Goal: Book appointment/travel/reservation

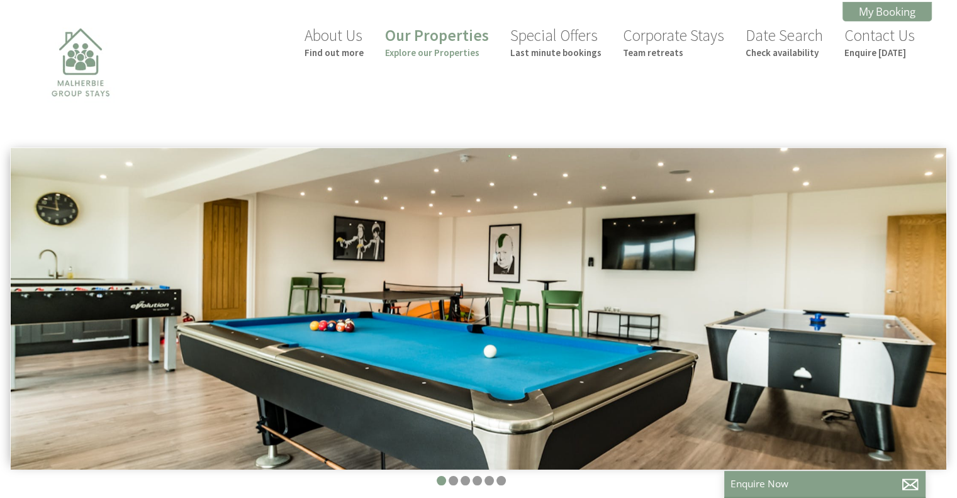
scroll to position [0, 11]
click at [432, 40] on link "Our Properties Explore our Properties" at bounding box center [437, 41] width 104 height 33
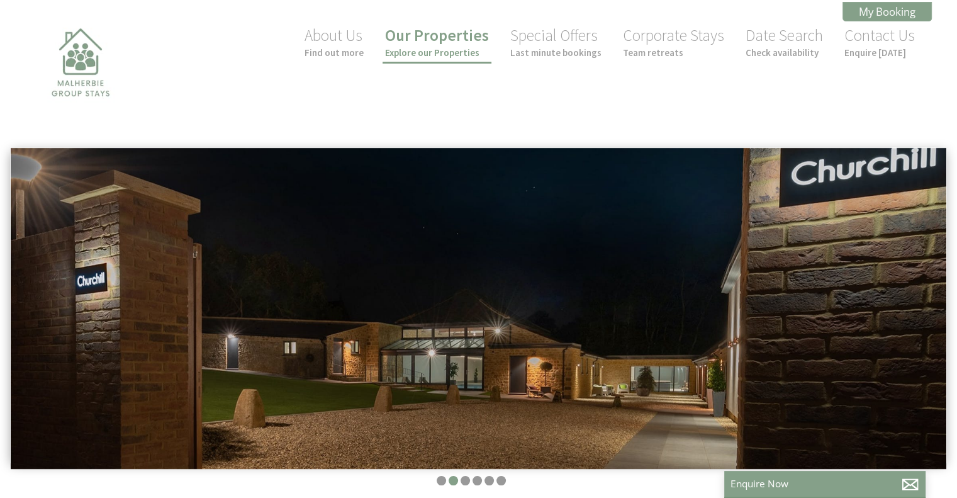
click at [433, 35] on link "Our Properties Explore our Properties" at bounding box center [437, 41] width 104 height 33
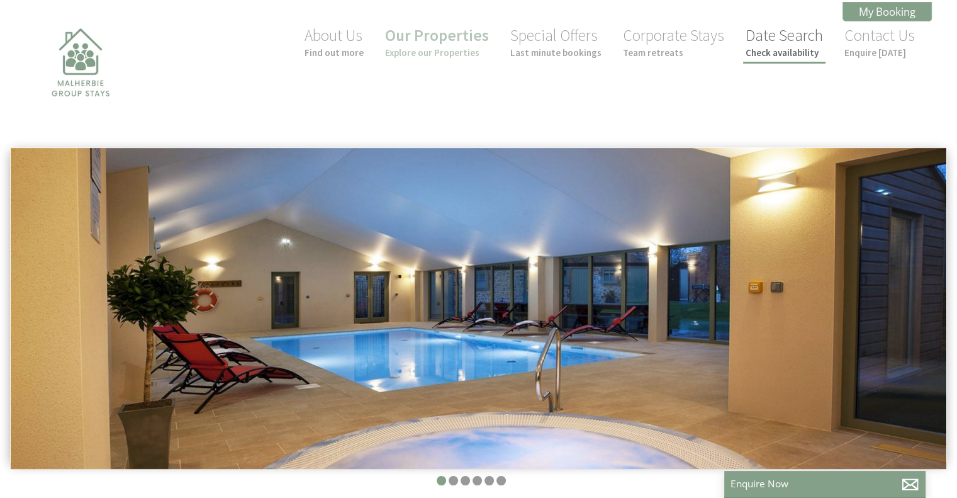
click at [760, 47] on small "Check availability" at bounding box center [784, 53] width 77 height 12
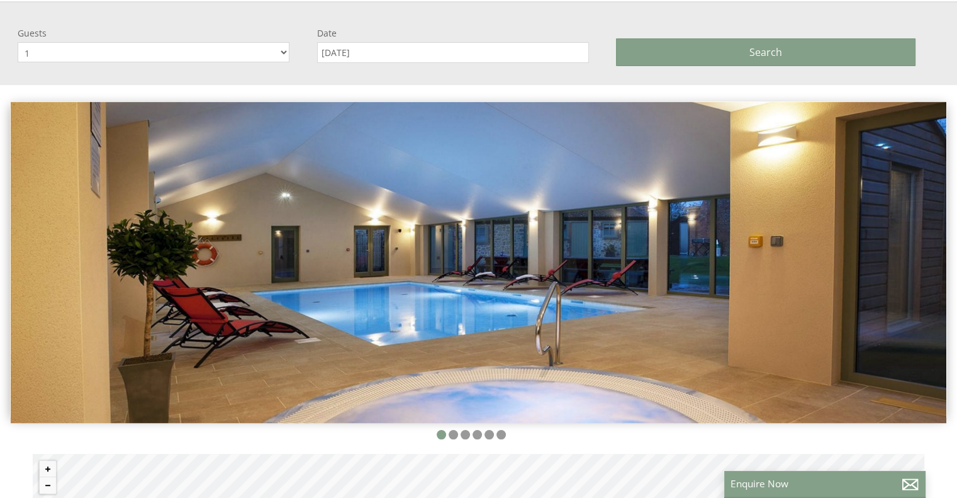
scroll to position [147, 0]
click at [277, 50] on select "1 2 3 4 5 6 7 8 9 10 11 12 13 14 15 16 17 18 19 20 21 22 23 24 25 26 27 28 29 30" at bounding box center [154, 52] width 272 height 20
select select "12"
click at [18, 42] on select "1 2 3 4 5 6 7 8 9 10 11 12 13 14 15 16 17 18 19 20 21 22 23 24 25 26 27 28 29 30" at bounding box center [154, 52] width 272 height 20
click at [397, 40] on div "Date [DATE]" at bounding box center [467, 44] width 300 height 36
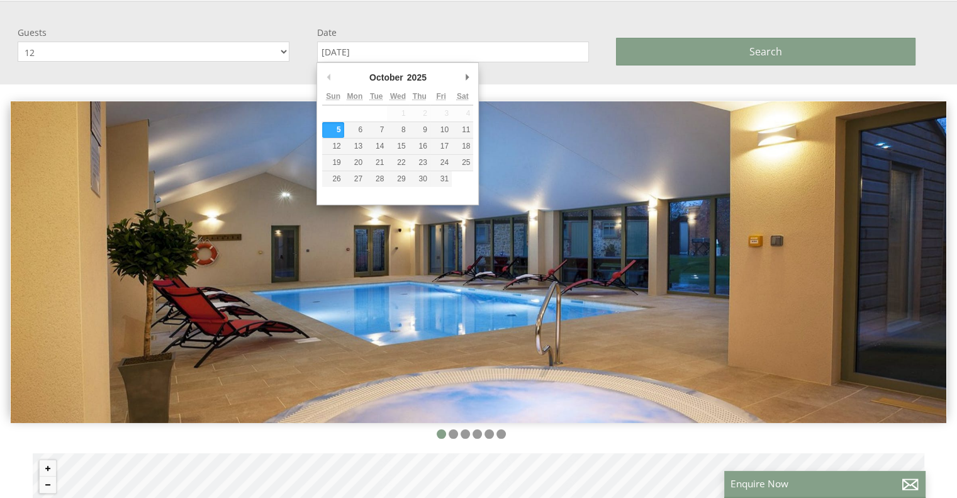
click at [398, 42] on input "[DATE]" at bounding box center [453, 52] width 272 height 21
type input "[DATE]"
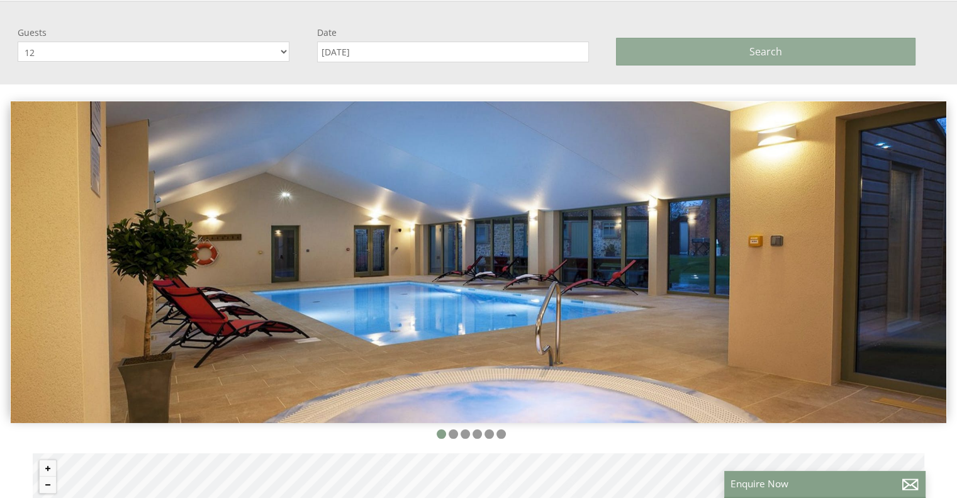
click at [677, 45] on button "Search" at bounding box center [766, 52] width 300 height 28
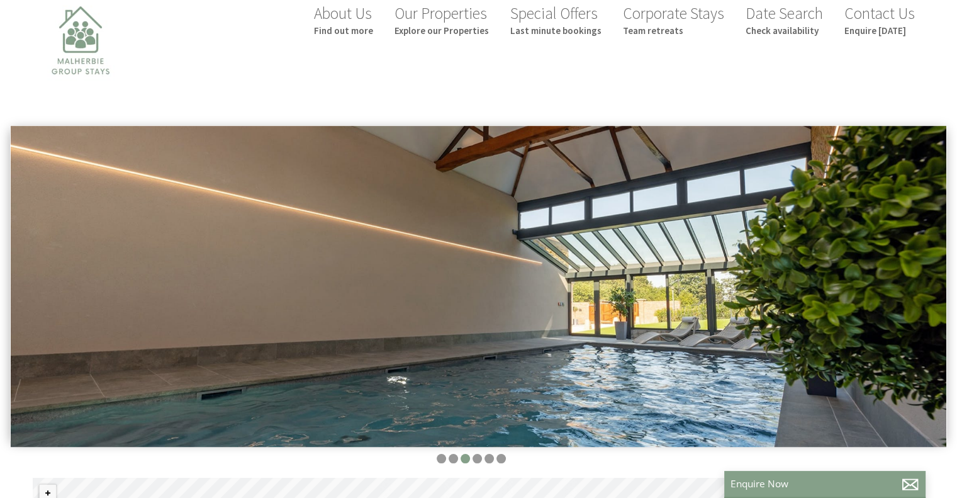
scroll to position [8, 0]
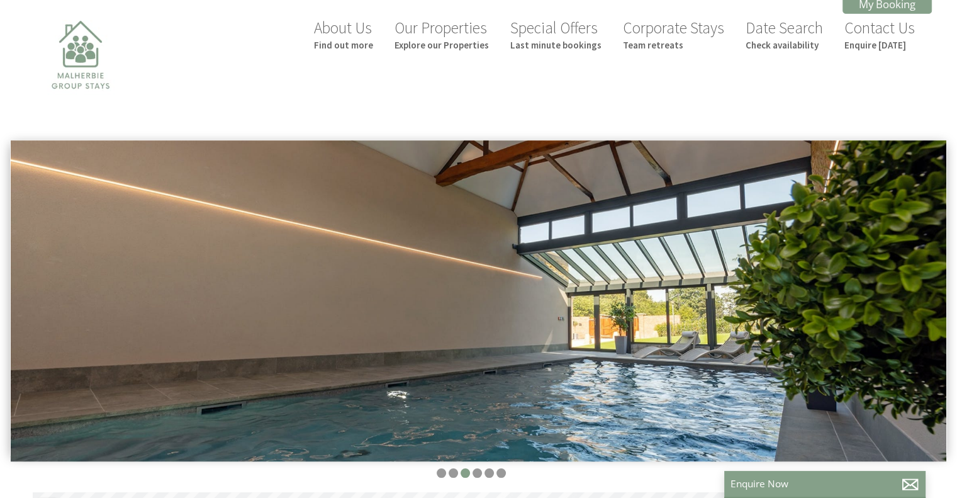
select select "12"
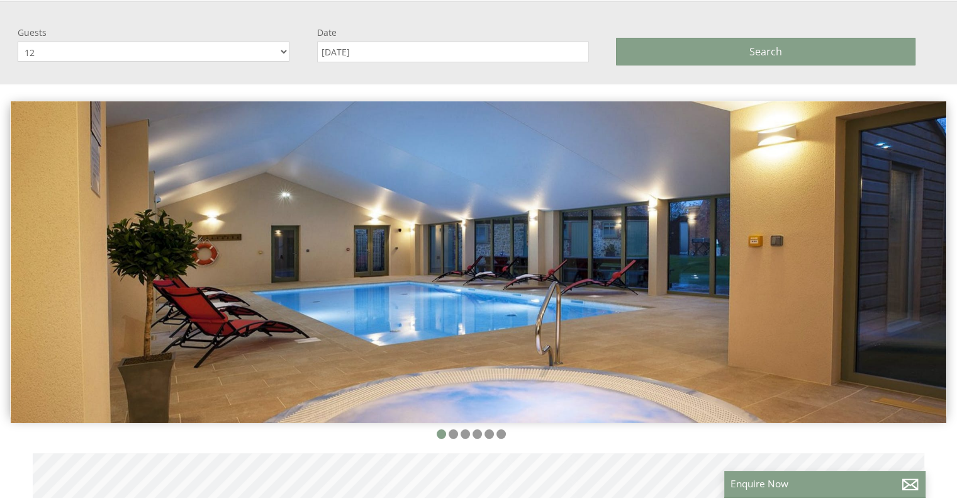
scroll to position [0, 11]
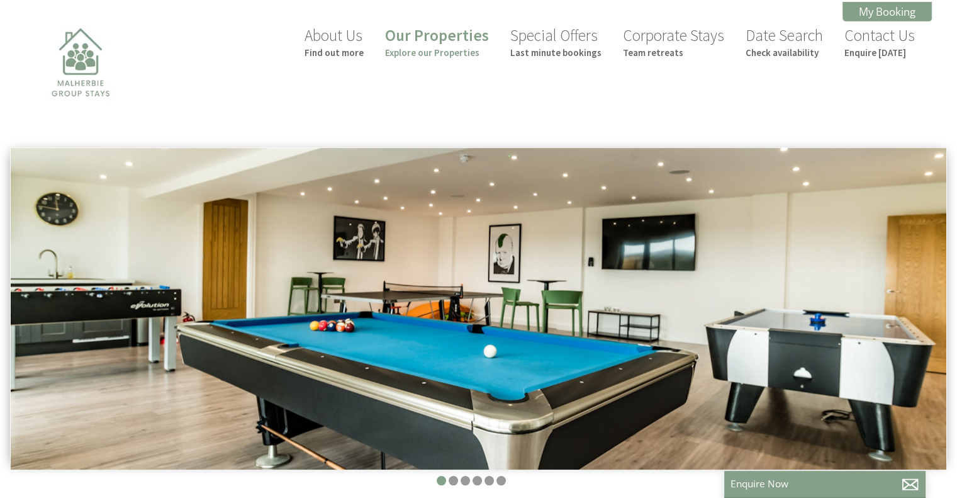
scroll to position [0, 11]
